Goal: Task Accomplishment & Management: Complete application form

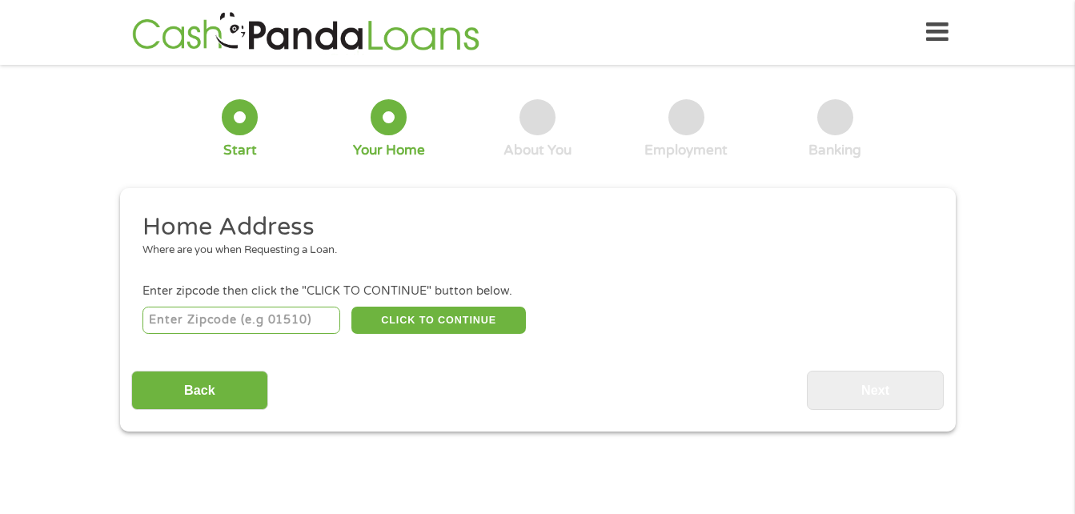
click at [274, 323] on input "number" at bounding box center [241, 319] width 198 height 27
type input "81004"
click at [406, 327] on button "CLICK TO CONTINUE" at bounding box center [438, 319] width 174 height 27
type input "81004"
type input "Pueblo"
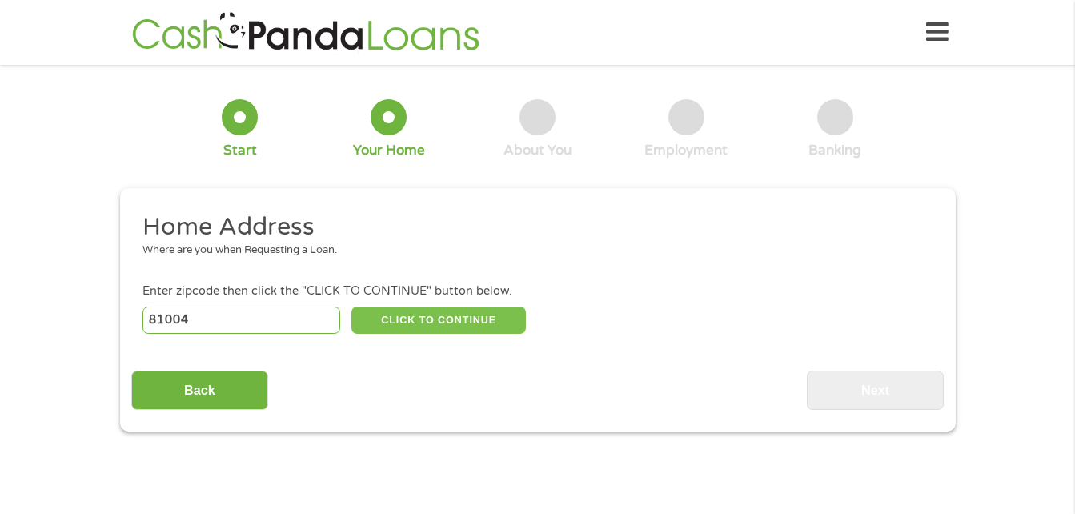
select select "[US_STATE]"
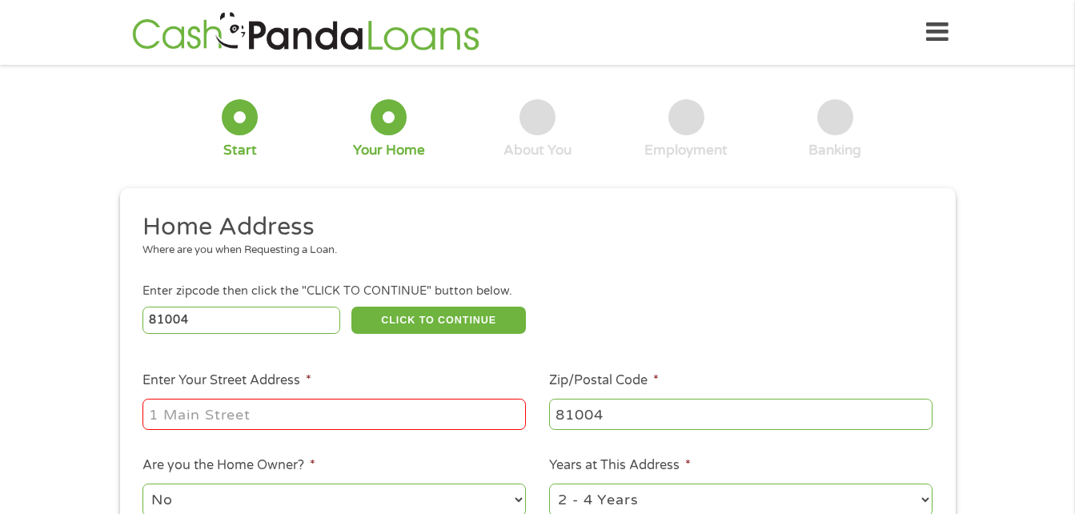
click at [342, 408] on input "Enter Your Street Address *" at bounding box center [333, 413] width 383 height 30
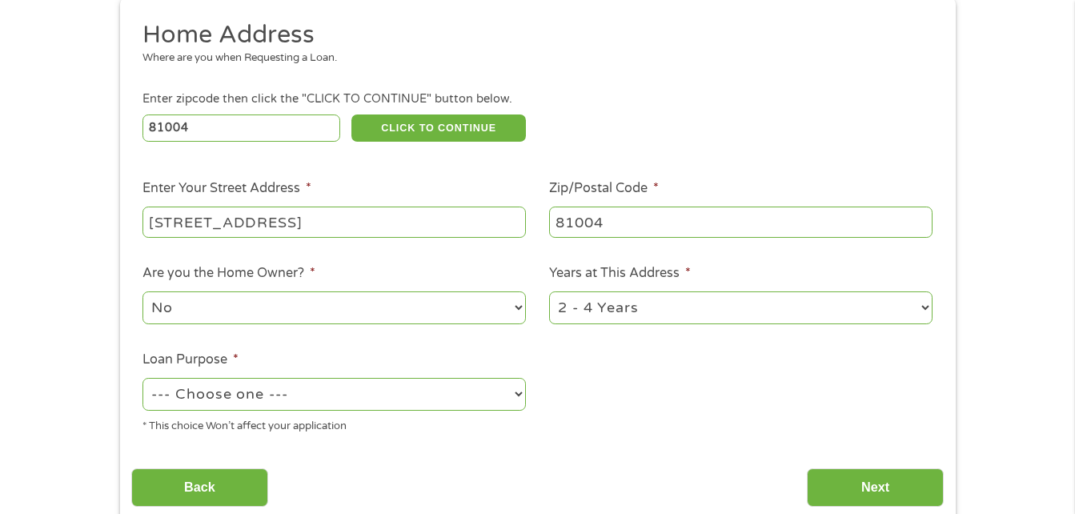
scroll to position [216, 0]
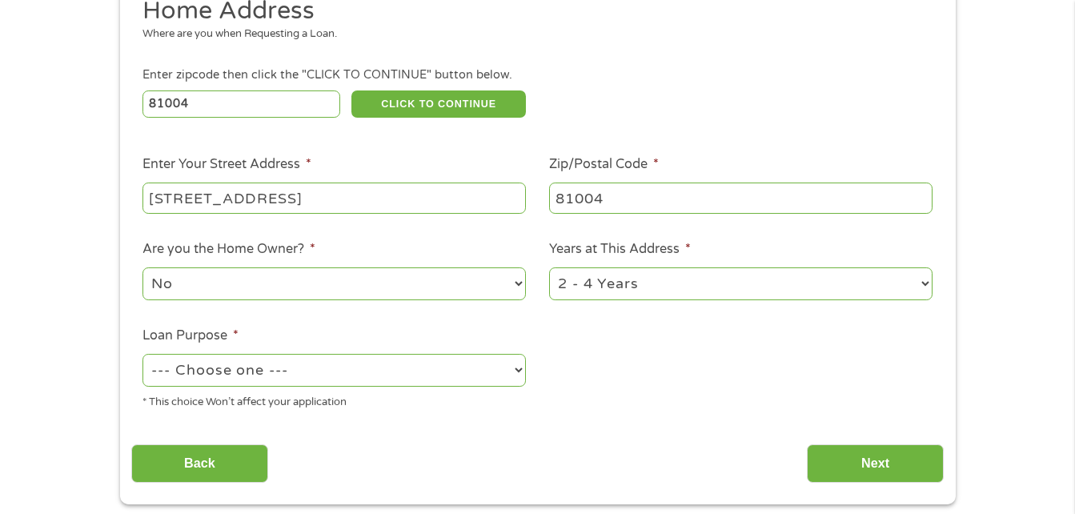
type input "[STREET_ADDRESS]"
click at [662, 282] on select "1 Year or less 1 - 2 Years 2 - 4 Years Over 4 Years" at bounding box center [740, 283] width 383 height 33
select select "60months"
click at [549, 267] on select "1 Year or less 1 - 2 Years 2 - 4 Years Over 4 Years" at bounding box center [740, 283] width 383 height 33
click at [378, 377] on select "--- Choose one --- Pay Bills Debt Consolidation Home Improvement Major Purchase…" at bounding box center [333, 370] width 383 height 33
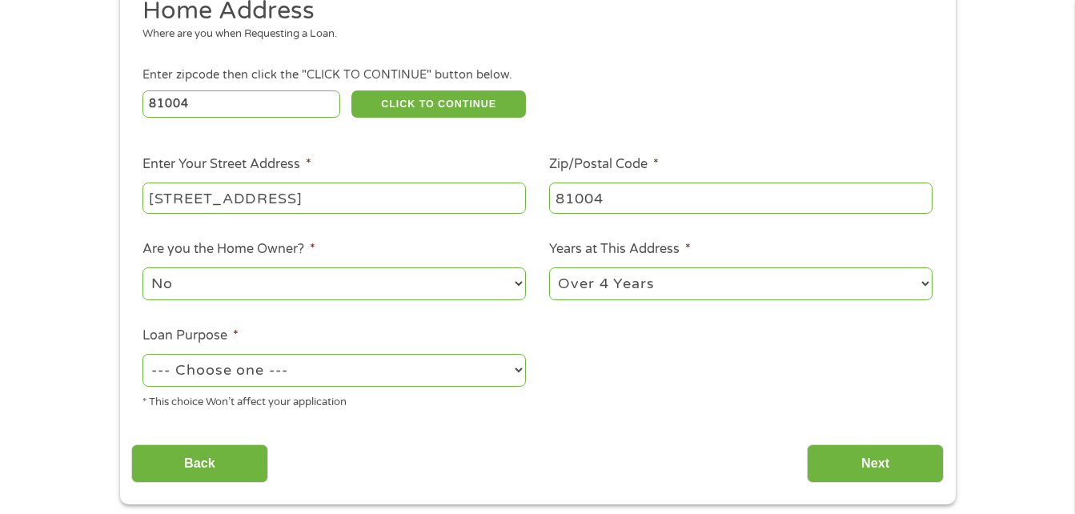
select select "paybills"
click at [142, 354] on select "--- Choose one --- Pay Bills Debt Consolidation Home Improvement Major Purchase…" at bounding box center [333, 370] width 383 height 33
click at [852, 474] on input "Next" at bounding box center [875, 463] width 137 height 39
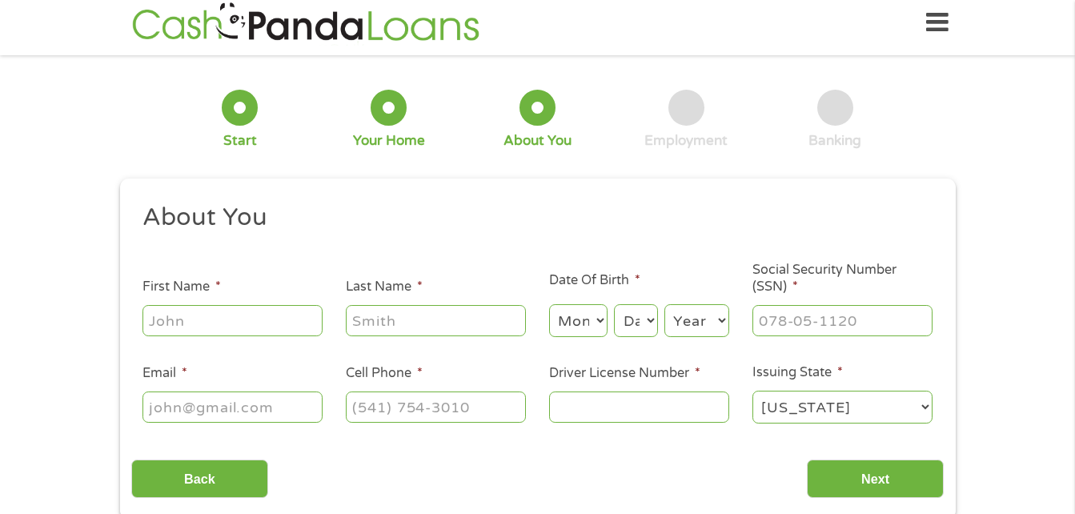
scroll to position [0, 0]
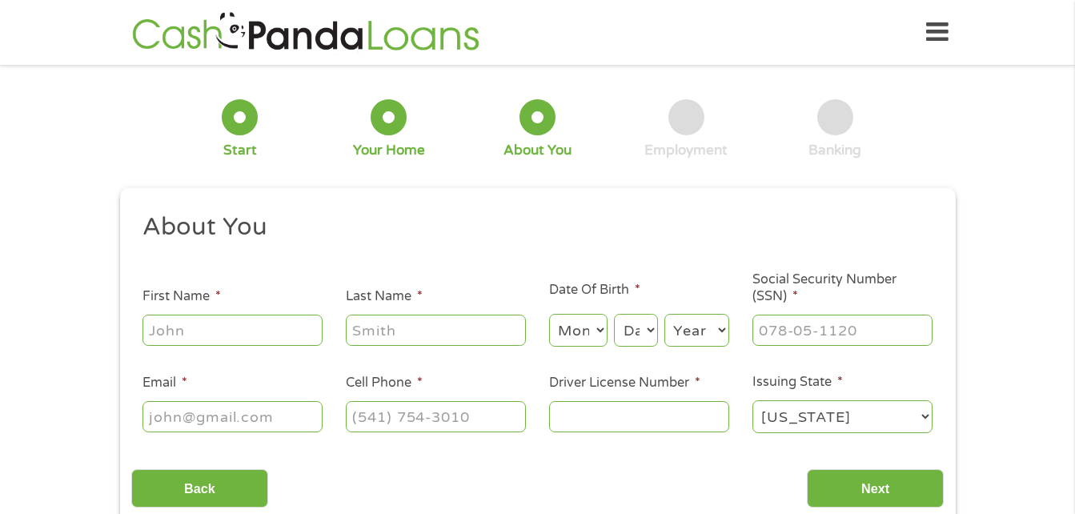
click at [290, 328] on input "First Name *" at bounding box center [232, 329] width 180 height 30
type input "[PERSON_NAME]"
click at [582, 335] on select "Month 1 2 3 4 5 6 7 8 9 10 11 12" at bounding box center [578, 330] width 58 height 33
select select "1"
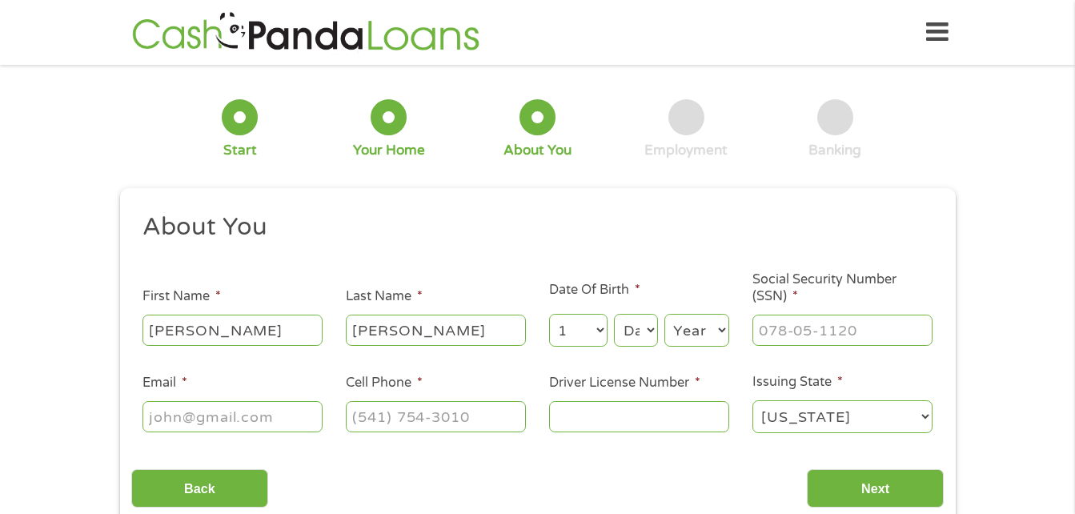
click at [549, 314] on select "Month 1 2 3 4 5 6 7 8 9 10 11 12" at bounding box center [578, 330] width 58 height 33
click at [635, 321] on select "Day 1 2 3 4 5 6 7 8 9 10 11 12 13 14 15 16 17 18 19 20 21 22 23 24 25 26 27 28 …" at bounding box center [635, 330] width 43 height 33
select select "21"
click at [614, 314] on select "Day 1 2 3 4 5 6 7 8 9 10 11 12 13 14 15 16 17 18 19 20 21 22 23 24 25 26 27 28 …" at bounding box center [635, 330] width 43 height 33
click at [697, 331] on select "Year [DATE] 2006 2005 2004 2003 2002 2001 2000 1999 1998 1997 1996 1995 1994 19…" at bounding box center [696, 330] width 65 height 33
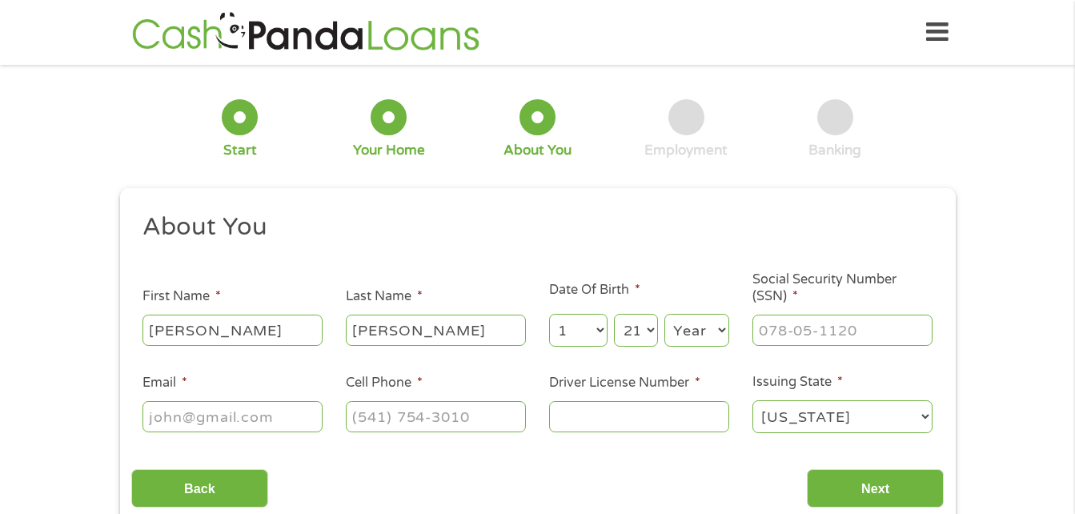
select select "1991"
click at [664, 314] on select "Year [DATE] 2006 2005 2004 2003 2002 2001 2000 1999 1998 1997 1996 1995 1994 19…" at bounding box center [696, 330] width 65 height 33
click at [700, 284] on li "Date Of Birth * Month Month 1 2 3 4 5 6 7 8 9 10 11 12 Day Day 1 2 3 4 5 6 7 8 …" at bounding box center [638, 314] width 203 height 69
click at [828, 336] on input "___-__-____" at bounding box center [842, 329] width 180 height 30
type input "523-81-0683"
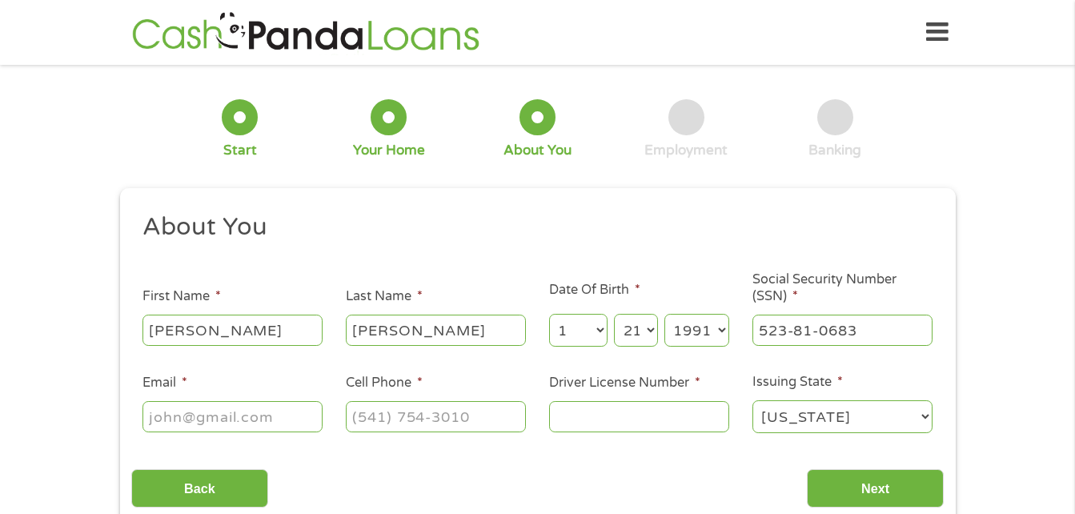
click at [217, 406] on input "Email *" at bounding box center [232, 416] width 180 height 30
type input "[EMAIL_ADDRESS][DOMAIN_NAME]"
type input "[PHONE_NUMBER]"
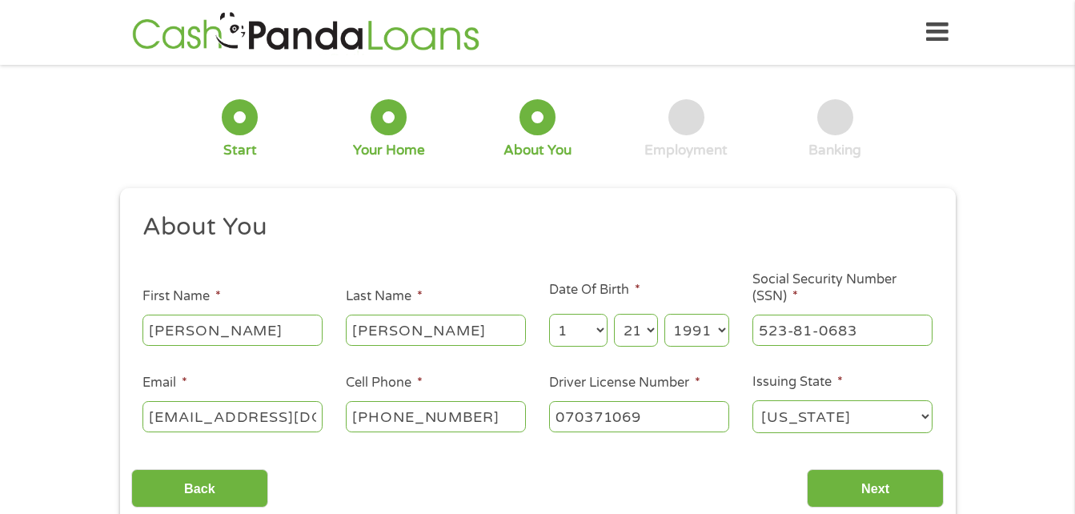
type input "070371069"
select select "[US_STATE]"
click at [903, 490] on input "Next" at bounding box center [875, 488] width 137 height 39
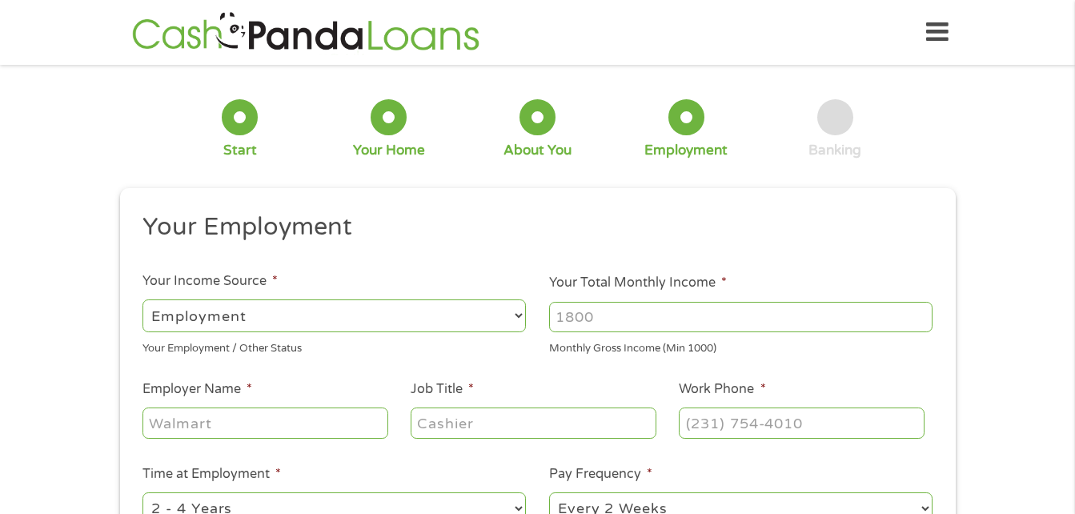
click at [380, 314] on select "--- Choose one --- Employment [DEMOGRAPHIC_DATA] Benefits" at bounding box center [333, 315] width 383 height 33
click at [647, 319] on input "Your Total Monthly Income *" at bounding box center [740, 317] width 383 height 30
click at [647, 319] on input "2843" at bounding box center [740, 317] width 383 height 30
type input "2843"
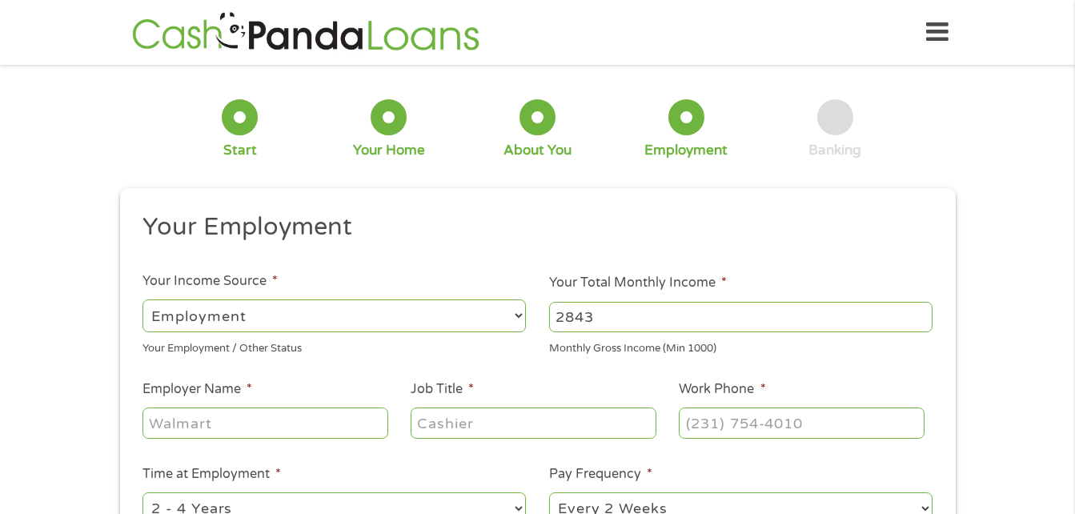
click at [254, 424] on input "Employer Name *" at bounding box center [264, 422] width 245 height 30
type input "Chicanos Por La Causa"
type input "Teacher"
type input "[PHONE_NUMBER]"
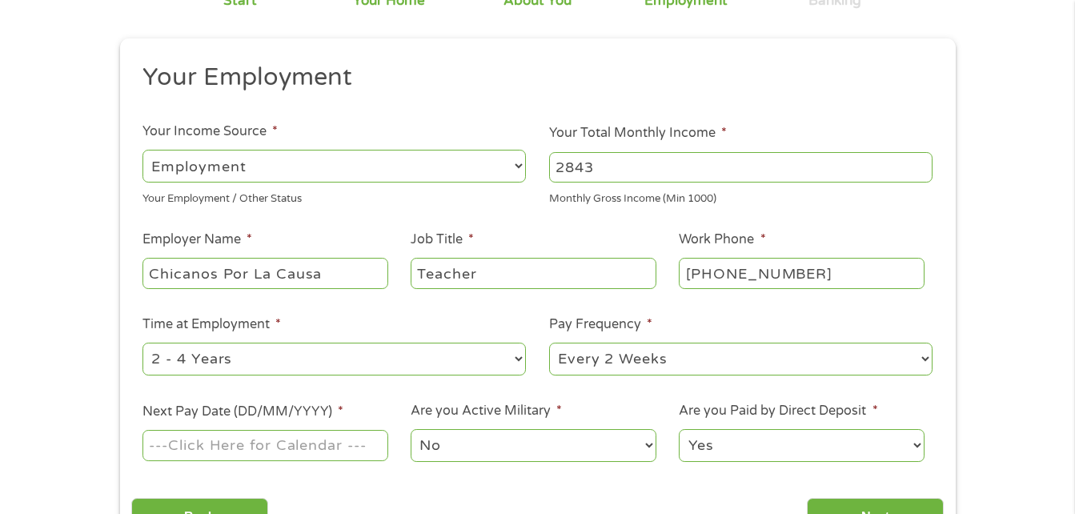
scroll to position [170, 0]
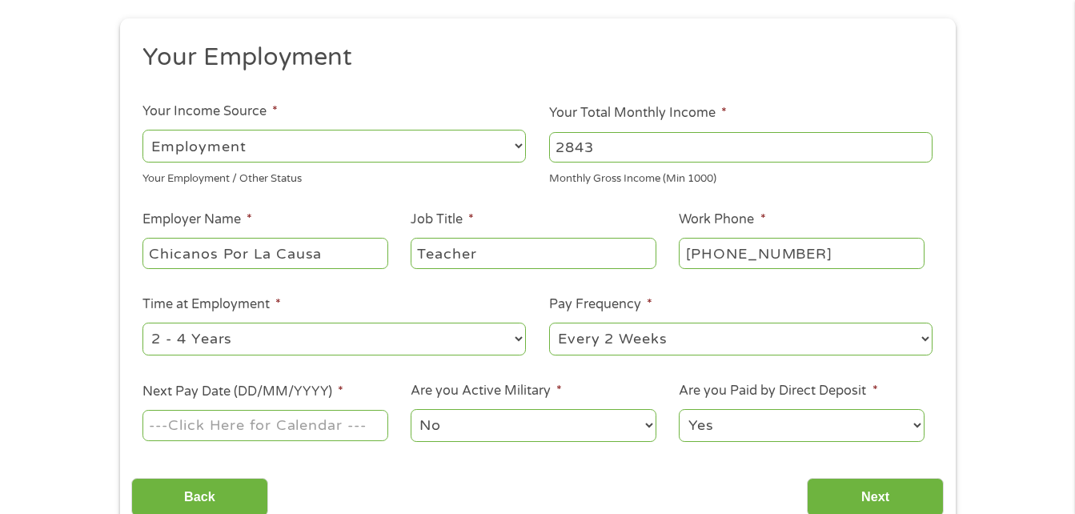
click at [291, 335] on select "--- Choose one --- 1 Year or less 1 - 2 Years 2 - 4 Years Over 4 Years" at bounding box center [333, 338] width 383 height 33
select select "24months"
click at [142, 322] on select "--- Choose one --- 1 Year or less 1 - 2 Years 2 - 4 Years Over 4 Years" at bounding box center [333, 338] width 383 height 33
click at [660, 343] on select "--- Choose one --- Every 2 Weeks Every Week Monthly Semi-Monthly" at bounding box center [740, 338] width 383 height 33
click at [654, 338] on select "--- Choose one --- Every 2 Weeks Every Week Monthly Semi-Monthly" at bounding box center [740, 338] width 383 height 33
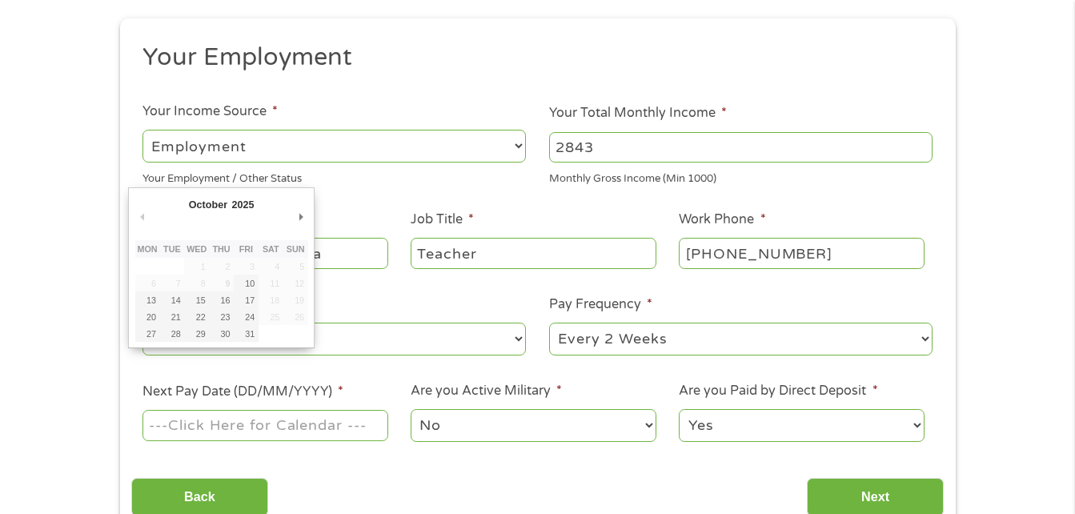
click at [239, 430] on input "Next Pay Date (DD/MM/YYYY) *" at bounding box center [264, 425] width 245 height 30
type input "[DATE]"
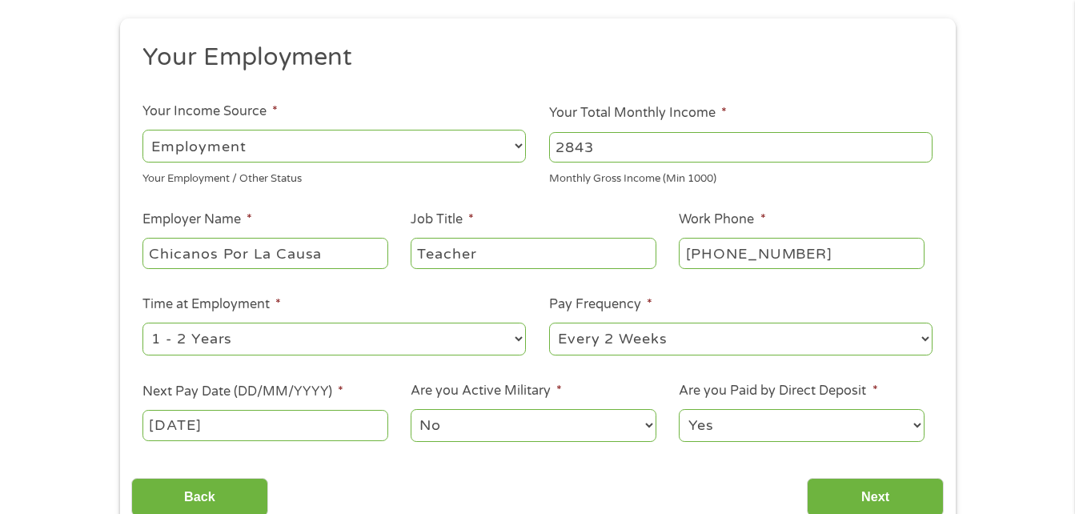
click at [627, 430] on select "No Yes" at bounding box center [532, 425] width 245 height 33
click at [839, 488] on input "Next" at bounding box center [875, 497] width 137 height 39
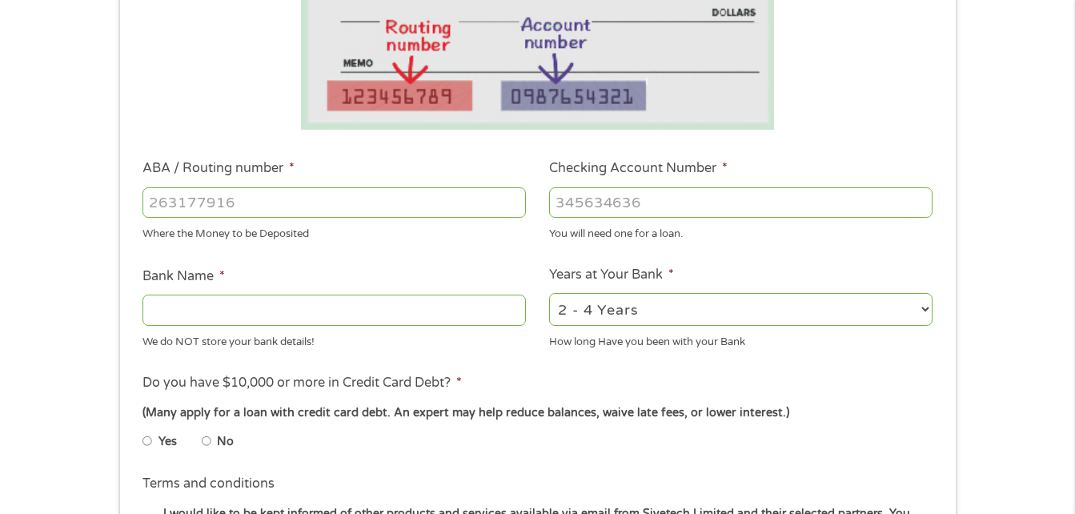
scroll to position [362, 0]
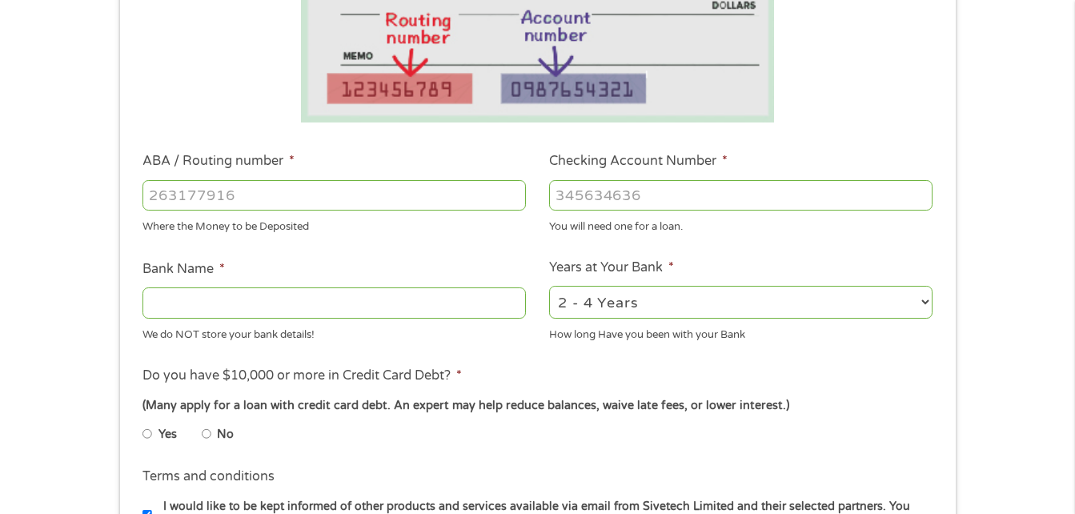
click at [292, 193] on input "ABA / Routing number *" at bounding box center [333, 195] width 383 height 30
type input "307070005"
type input "ENT CREDIT UNION"
type input "307070005"
click at [645, 202] on input "Checking Account Number *" at bounding box center [740, 195] width 383 height 30
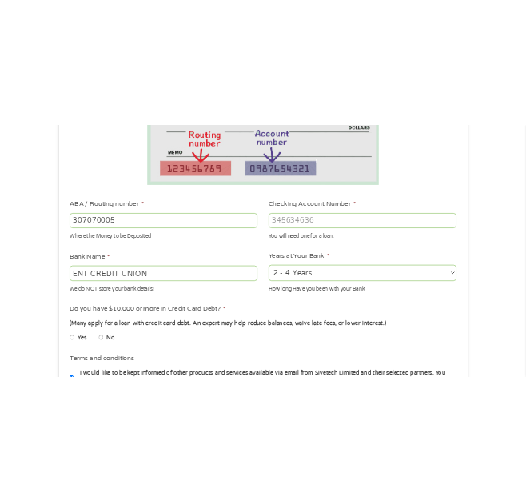
scroll to position [365, 0]
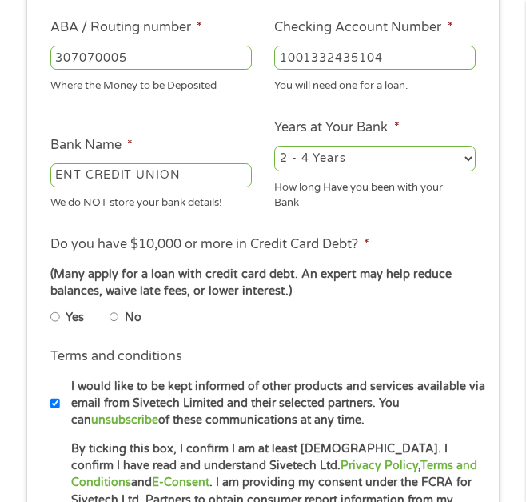
type input "1001332435104"
click at [422, 158] on select "2 - 4 Years 6 - 12 Months 1 - 2 Years Over 4 Years" at bounding box center [375, 159] width 202 height 26
select select "12months"
click at [274, 146] on select "2 - 4 Years 6 - 12 Months 1 - 2 Years Over 4 Years" at bounding box center [375, 159] width 202 height 26
click at [123, 314] on li "No" at bounding box center [139, 316] width 58 height 25
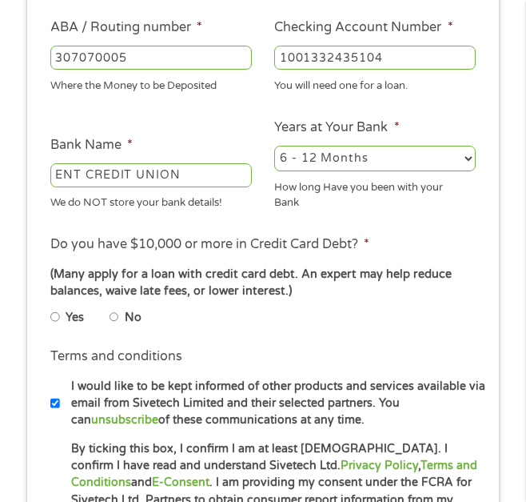
click at [111, 321] on input "No" at bounding box center [115, 316] width 10 height 19
radio input "true"
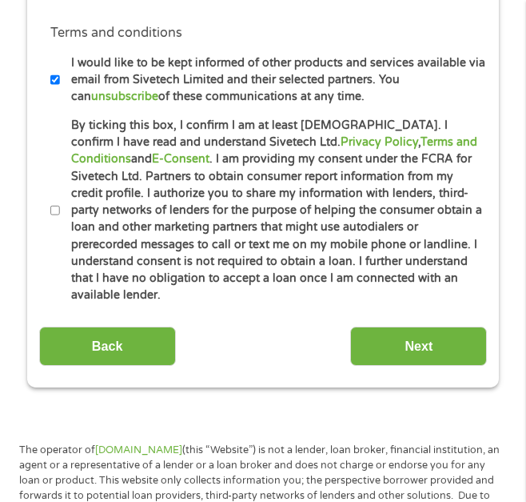
scroll to position [706, 0]
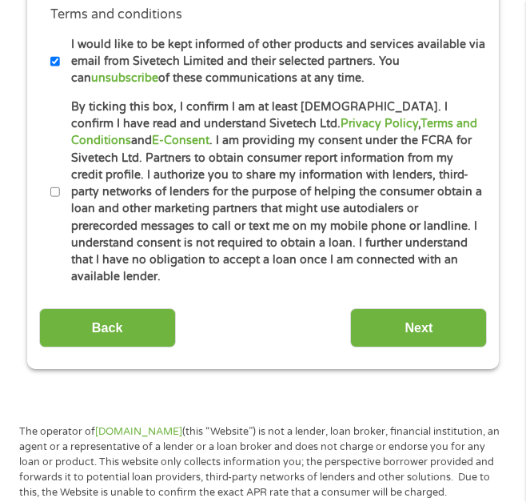
click at [53, 185] on input "By ticking this box, I confirm I am at least [DEMOGRAPHIC_DATA]. I confirm I ha…" at bounding box center [55, 191] width 10 height 19
checkbox input "true"
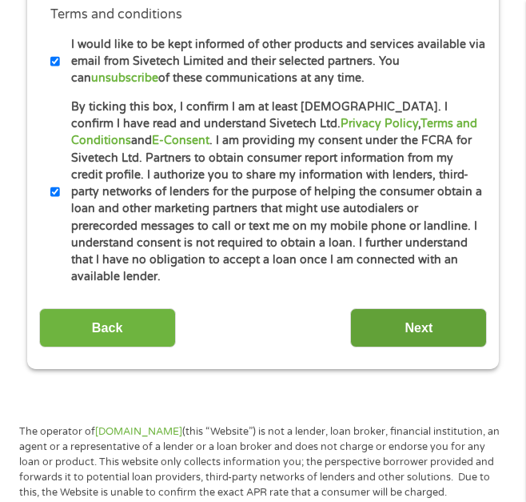
click at [370, 310] on input "Next" at bounding box center [418, 327] width 137 height 39
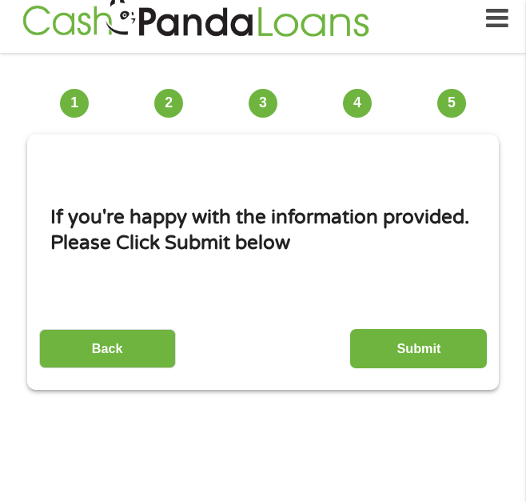
scroll to position [12, 0]
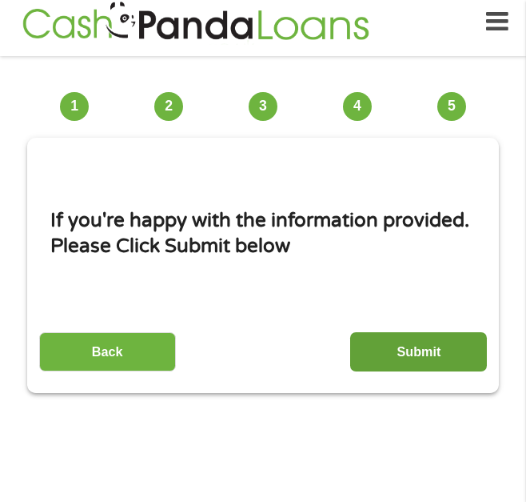
click at [392, 356] on input "Submit" at bounding box center [418, 351] width 137 height 39
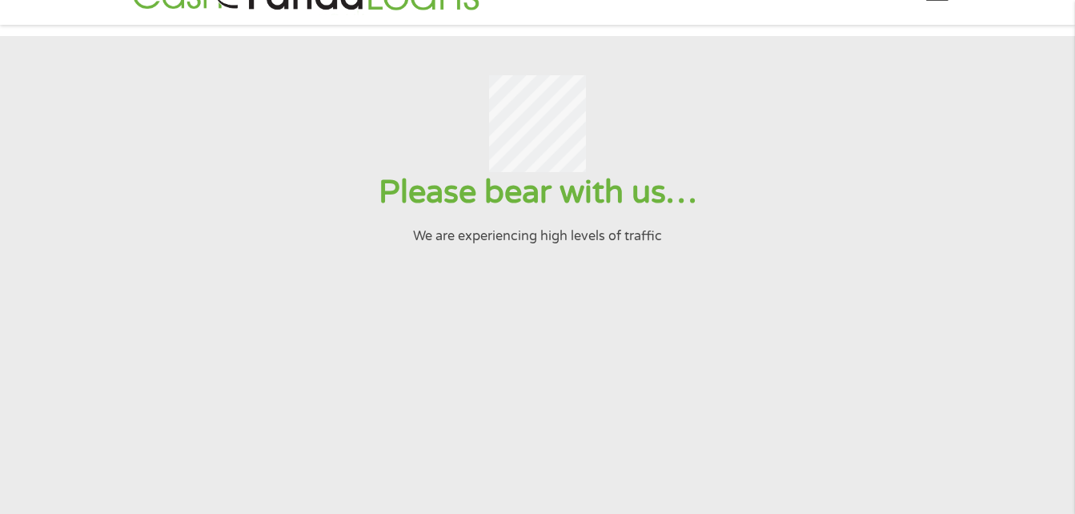
scroll to position [0, 0]
